Goal: Check status: Check status

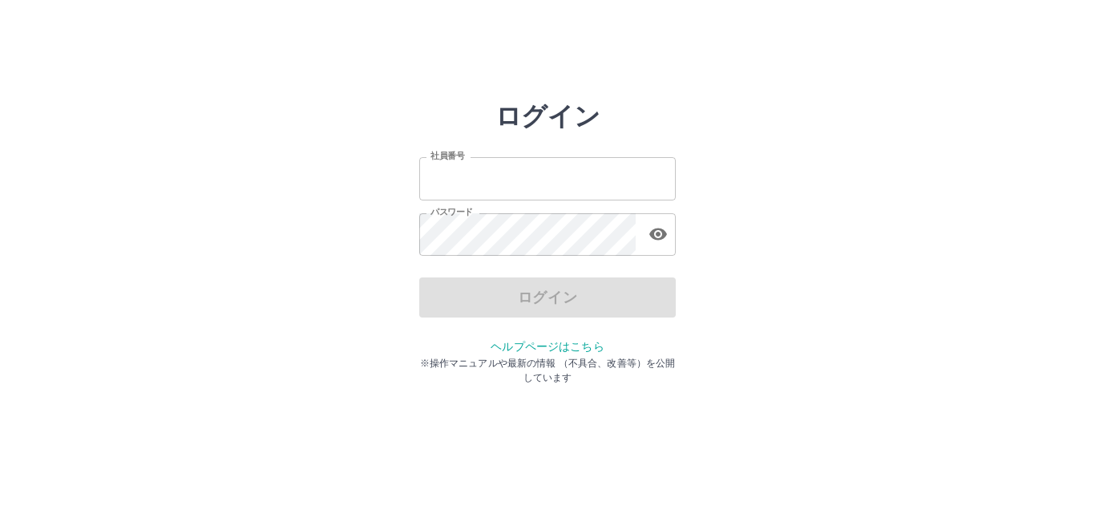
type input "*******"
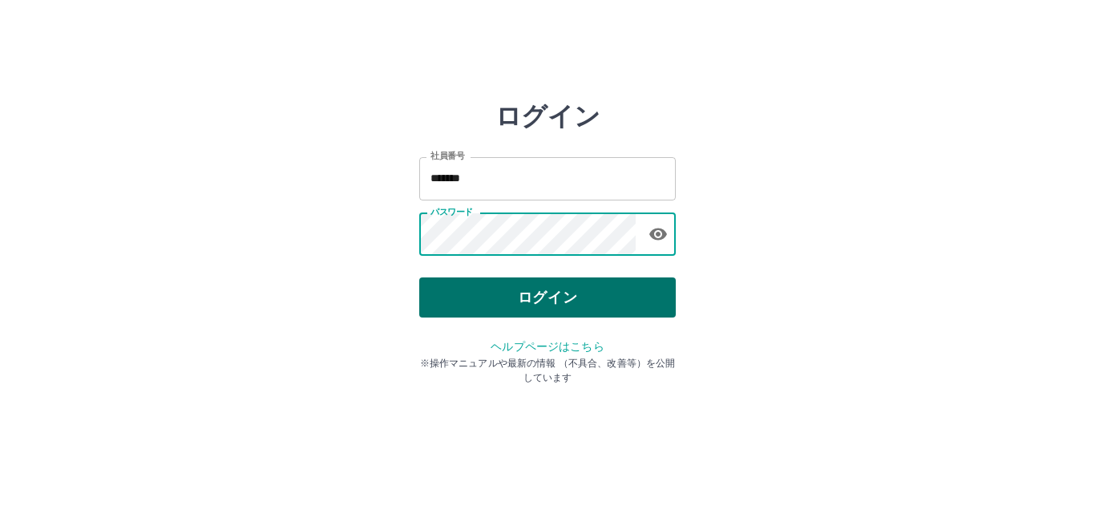
click at [464, 293] on button "ログイン" at bounding box center [547, 297] width 257 height 40
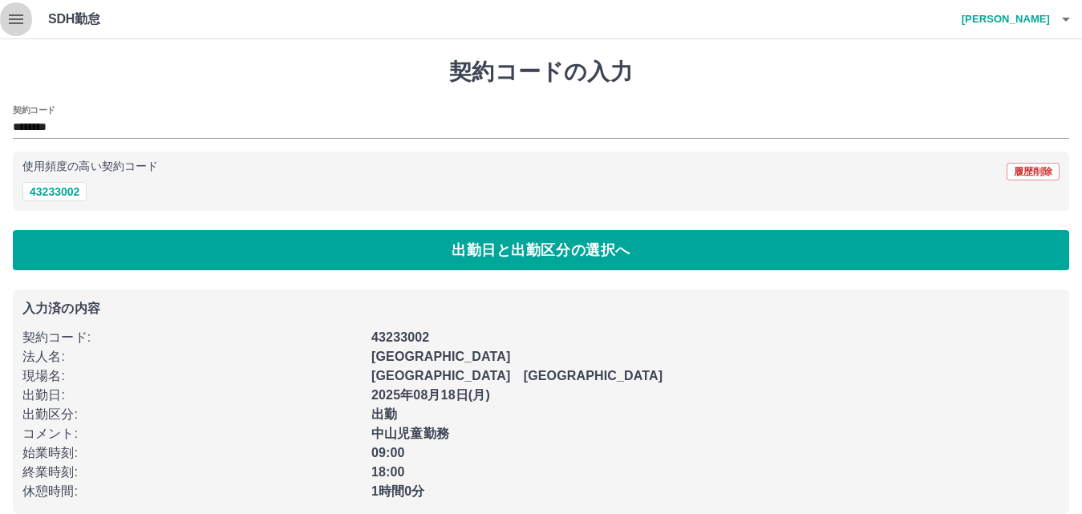
click at [14, 19] on icon "button" at bounding box center [16, 19] width 14 height 10
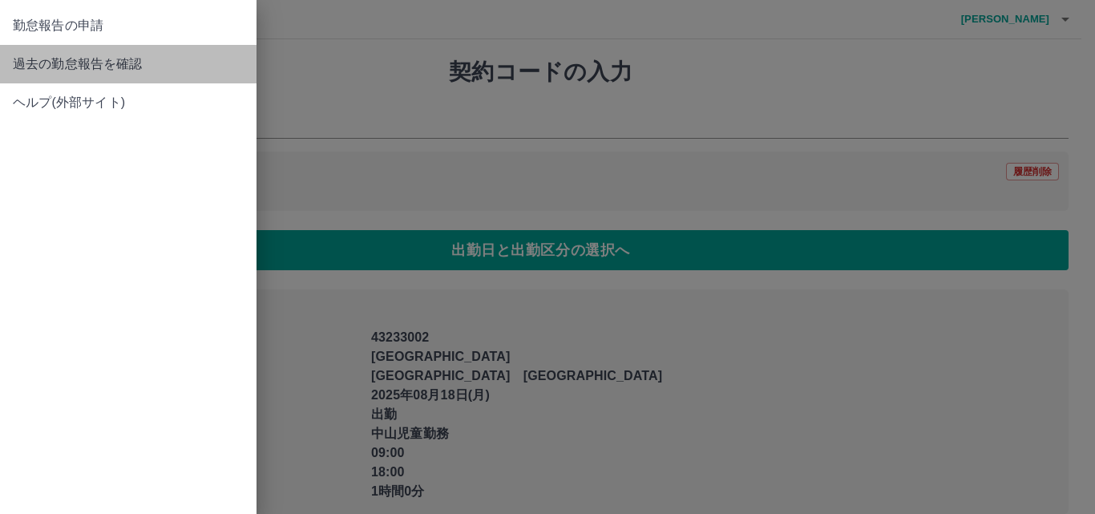
click at [164, 67] on span "過去の勤怠報告を確認" at bounding box center [128, 64] width 231 height 19
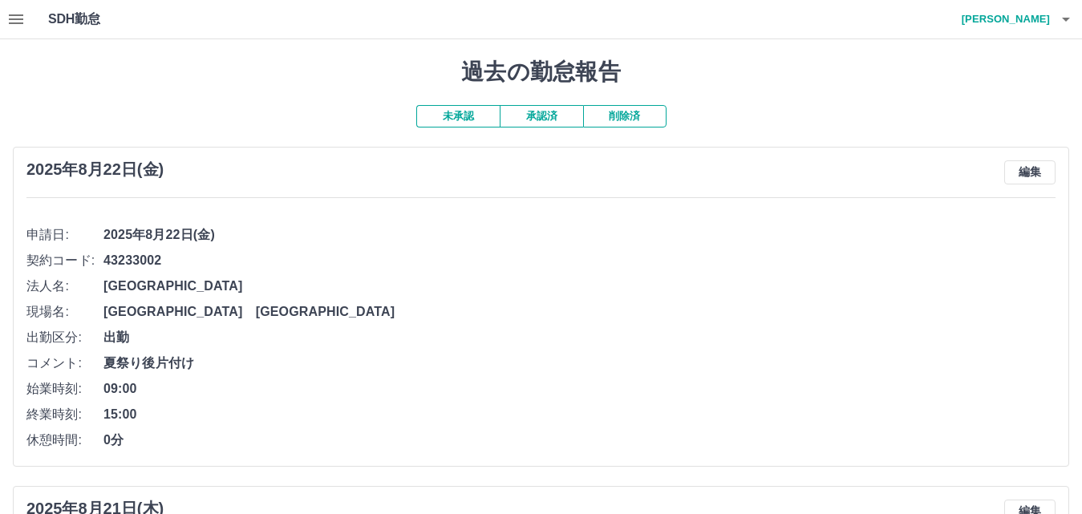
click at [69, 19] on h1 "SDH勤怠" at bounding box center [100, 19] width 104 height 38
click at [475, 119] on button "未承認" at bounding box center [457, 116] width 83 height 22
click at [488, 123] on button "未承認" at bounding box center [457, 116] width 83 height 22
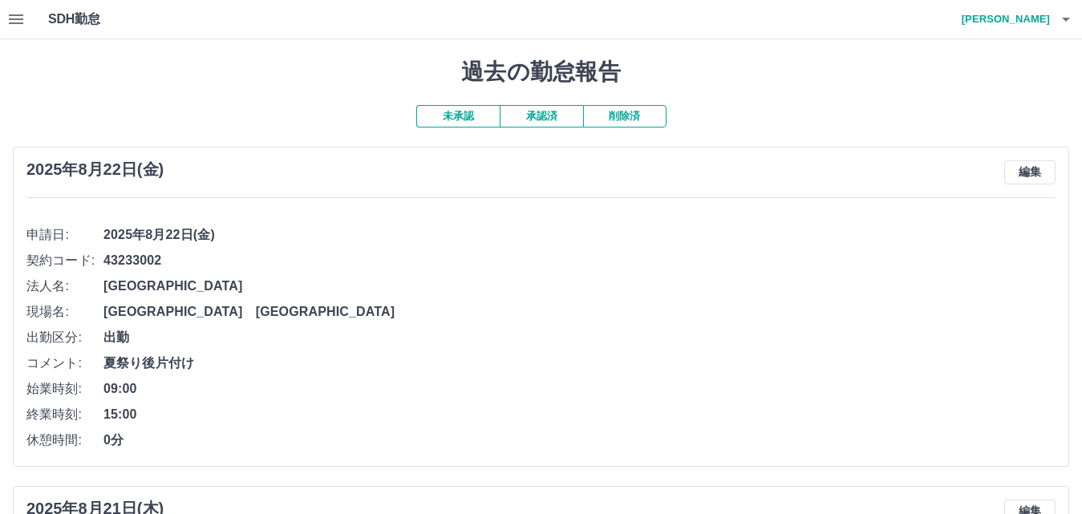
click at [488, 123] on button "未承認" at bounding box center [457, 116] width 83 height 22
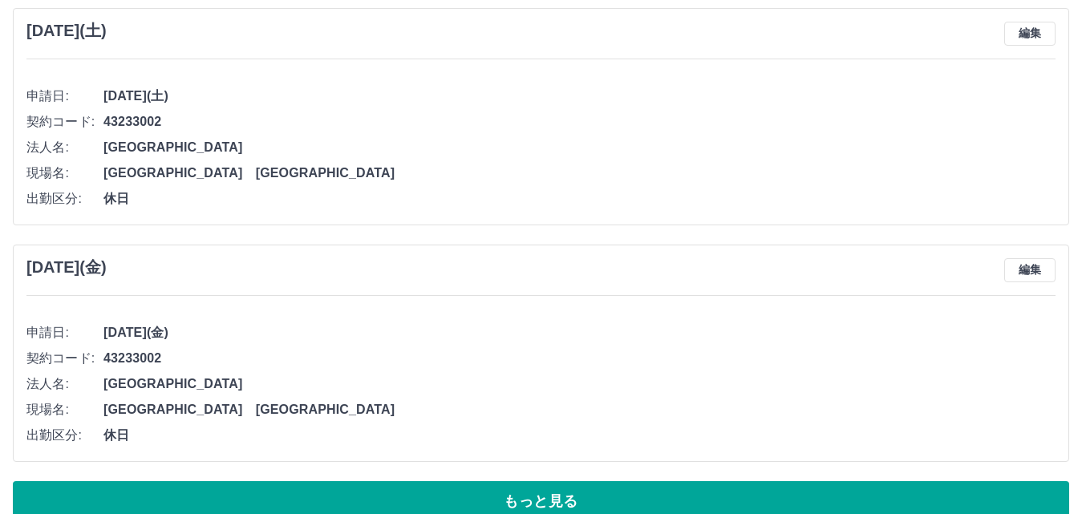
scroll to position [6762, 0]
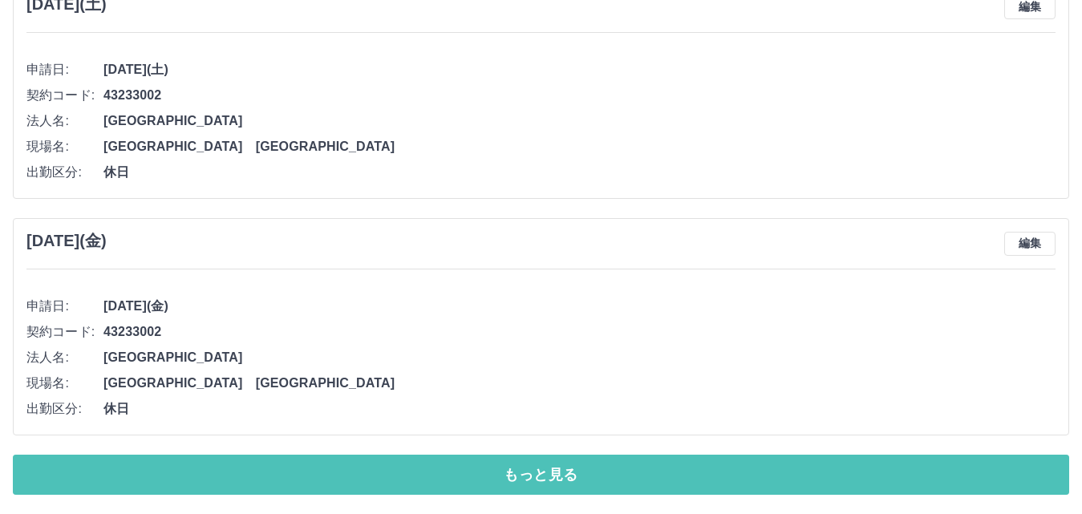
click at [467, 480] on button "もっと見る" at bounding box center [541, 475] width 1056 height 40
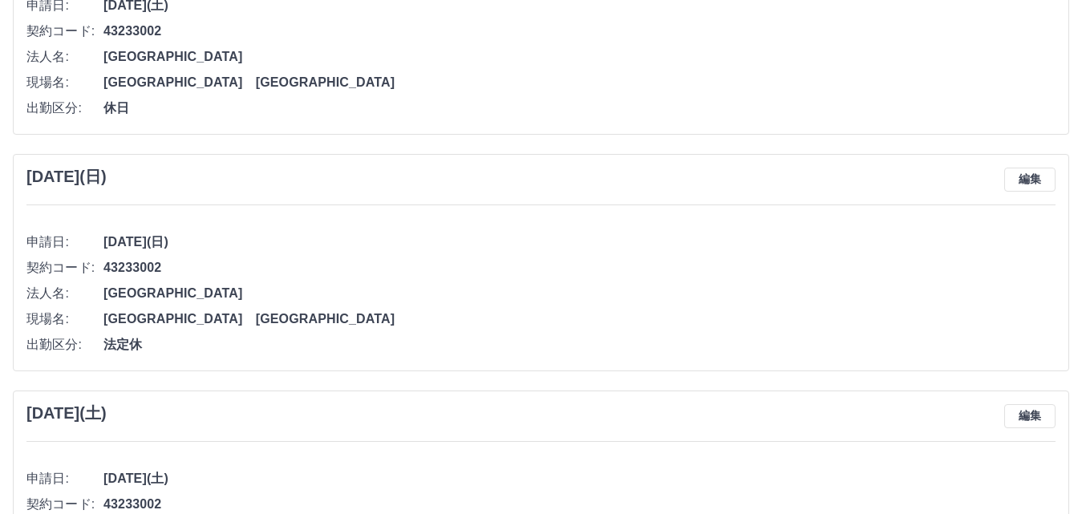
scroll to position [9821, 0]
